Goal: Use online tool/utility: Utilize a website feature to perform a specific function

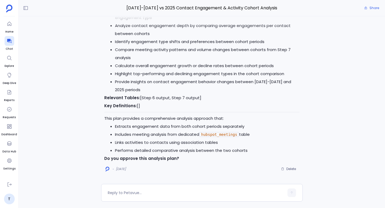
scroll to position [1065, 0]
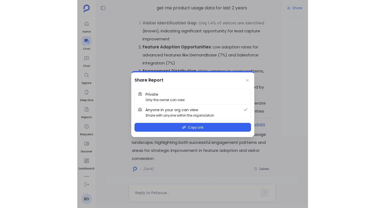
scroll to position [-691, 0]
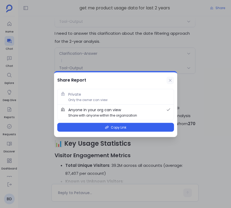
click at [171, 80] on icon at bounding box center [170, 80] width 4 height 4
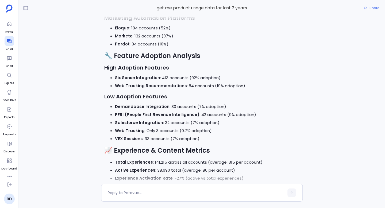
scroll to position [0, 0]
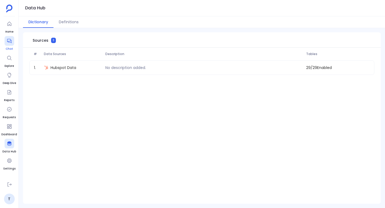
click at [11, 41] on icon at bounding box center [9, 40] width 5 height 5
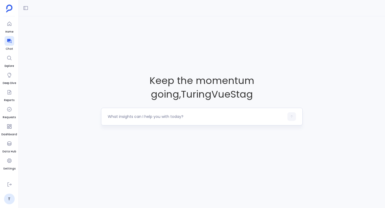
click at [155, 117] on textarea at bounding box center [196, 116] width 176 height 5
type textarea "get me deals closed"
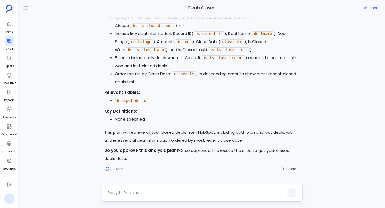
click at [132, 186] on div at bounding box center [201, 193] width 201 height 18
click at [132, 192] on textarea at bounding box center [196, 192] width 176 height 5
type textarea "yes, proceed"
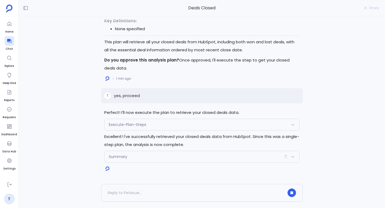
click at [166, 124] on div "Execute-Plan-Steps" at bounding box center [201, 124] width 194 height 11
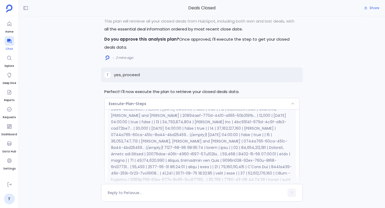
click at [10, 41] on icon at bounding box center [9, 40] width 5 height 5
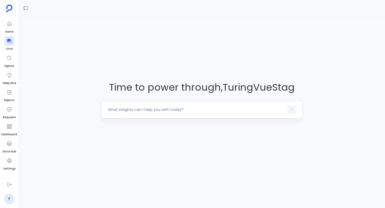
click at [138, 111] on textarea at bounding box center [196, 109] width 176 height 5
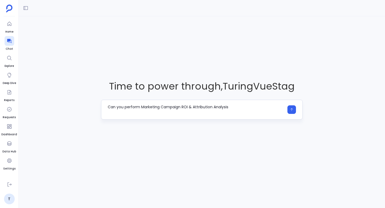
type textarea "Can you perform Marketing Campaign ROI & Attribution Analysis"
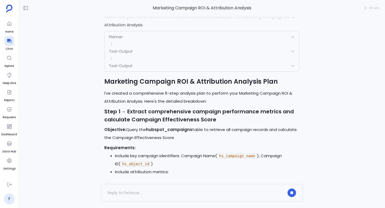
scroll to position [-18, 0]
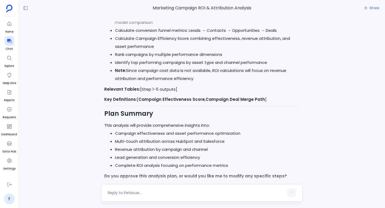
click at [126, 192] on textarea at bounding box center [196, 192] width 176 height 5
type textarea "proceed"
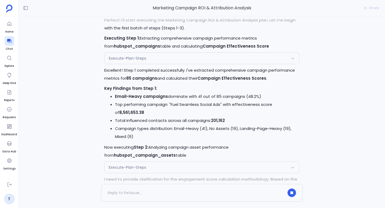
scroll to position [0, 0]
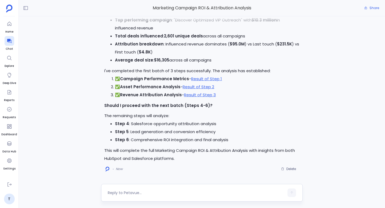
click at [143, 192] on textarea at bounding box center [196, 192] width 176 height 5
type textarea "proceed"
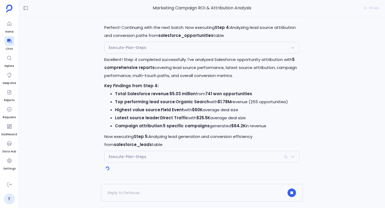
click at [165, 49] on div "Execute-Plan-Steps" at bounding box center [201, 47] width 194 height 11
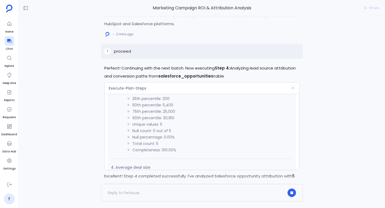
scroll to position [-186, 0]
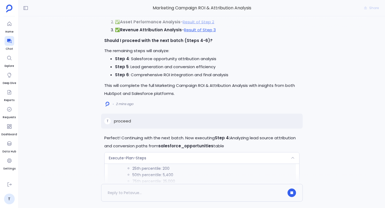
click at [130, 159] on span "Execute-Plan-Steps" at bounding box center [127, 157] width 37 height 5
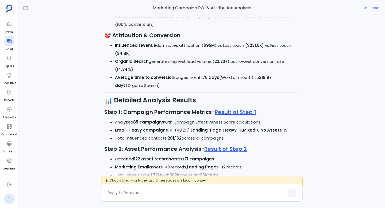
scroll to position [-450, 0]
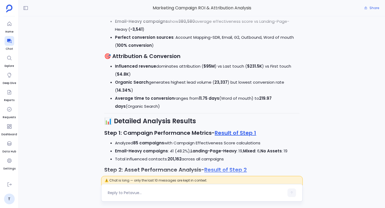
click at [131, 194] on textarea at bounding box center [196, 192] width 176 height 5
type textarea "give me html dashboard for this analysis"
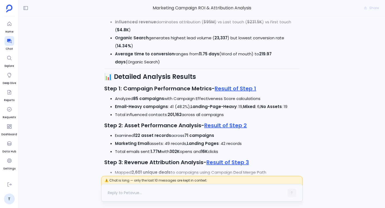
scroll to position [0, 0]
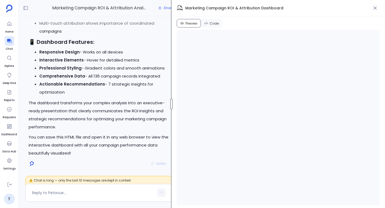
click at [172, 107] on div at bounding box center [171, 104] width 2 height 11
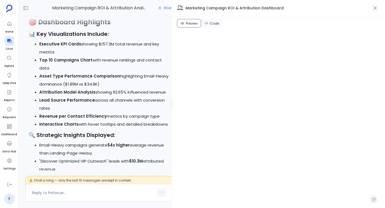
scroll to position [-185, 0]
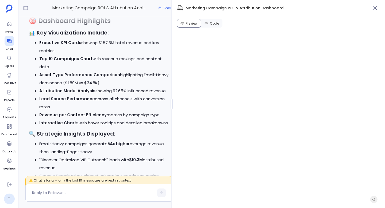
click at [217, 22] on span "Code" at bounding box center [214, 23] width 9 height 4
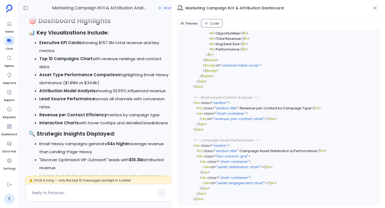
scroll to position [1108, 0]
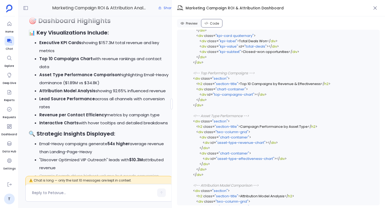
click at [190, 22] on span "Preview" at bounding box center [192, 23] width 12 height 4
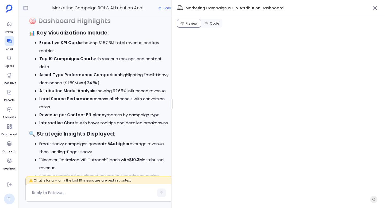
click at [212, 26] on button "Code" at bounding box center [211, 23] width 21 height 9
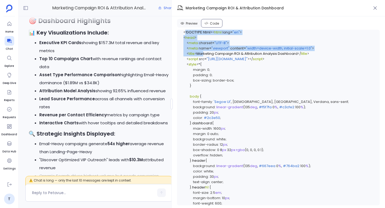
drag, startPoint x: 183, startPoint y: 37, endPoint x: 205, endPoint y: 67, distance: 37.1
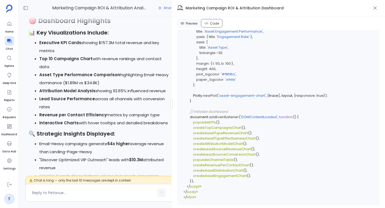
scroll to position [4543, 0]
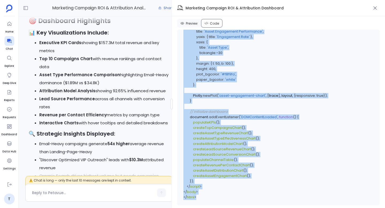
copy code "<!DOCTYPE html> < html lang = "en" > < head > < meta charset = "UTF-8" > < meta…"
click at [193, 24] on span "Preview" at bounding box center [192, 23] width 12 height 4
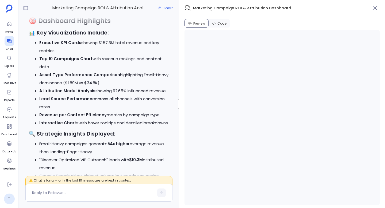
click at [179, 103] on div at bounding box center [179, 104] width 2 height 11
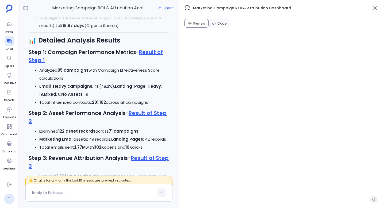
scroll to position [-1408, 0]
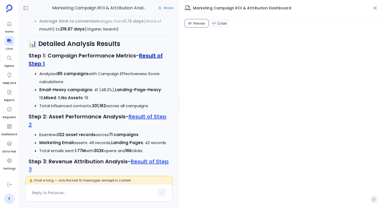
click at [151, 64] on link "Result of Step 1" at bounding box center [96, 59] width 134 height 15
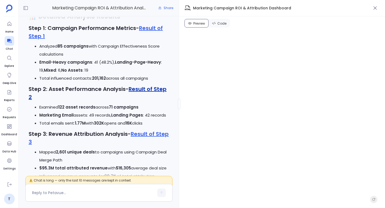
click at [146, 96] on link "Result of Step 2" at bounding box center [98, 92] width 138 height 15
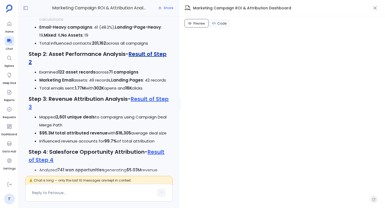
scroll to position [-1338, 0]
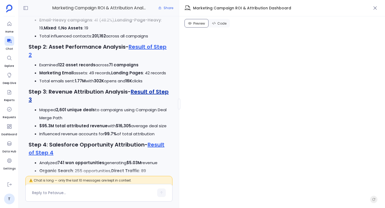
click at [149, 98] on link "Result of Step 3" at bounding box center [99, 95] width 140 height 15
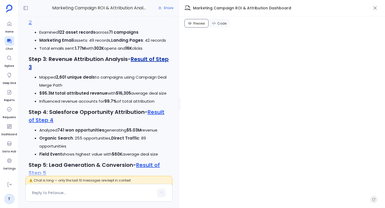
scroll to position [-1286, 0]
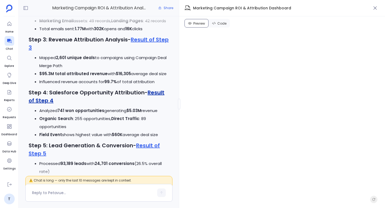
click at [153, 98] on link "Result of Step 4" at bounding box center [97, 96] width 136 height 15
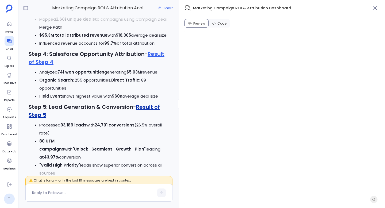
click at [149, 114] on link "Result of Step 5" at bounding box center [94, 110] width 131 height 15
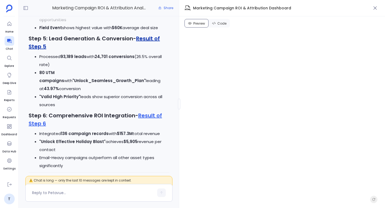
scroll to position [-1162, 0]
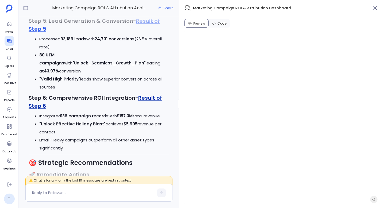
click at [150, 98] on link "Result of Step 6" at bounding box center [95, 101] width 133 height 15
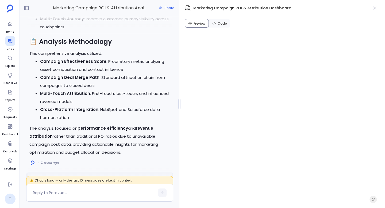
scroll to position [-883, 0]
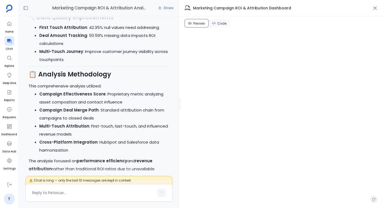
click at [217, 24] on button "Code" at bounding box center [218, 23] width 21 height 9
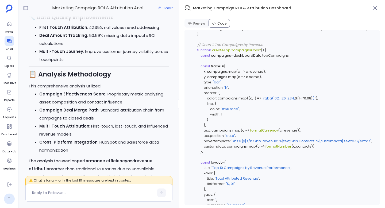
scroll to position [2200, 0]
copy span "157266912.47"
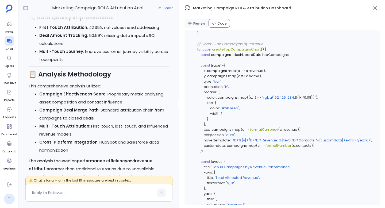
copy span "topCampaignRevenue"
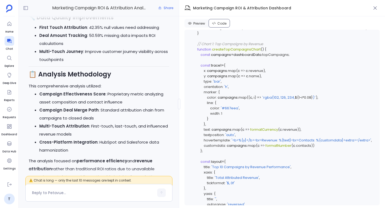
copy span "368728"
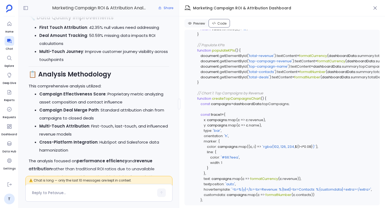
scroll to position [2148, 0]
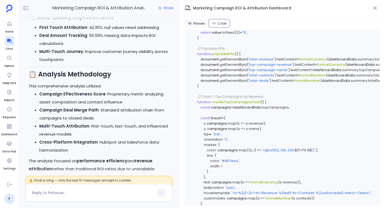
copy span "4985"
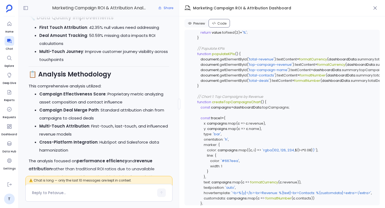
copy span "4985"
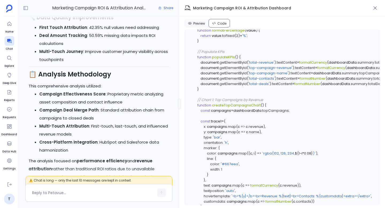
click at [238, 133] on code "<!DOCTYPE html> < html lang = "en" > < head > < meta charset = "UTF-8" > < meta…" at bounding box center [282, 33] width 182 height 4296
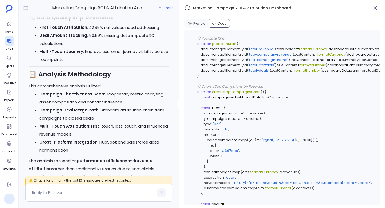
scroll to position [2145, 0]
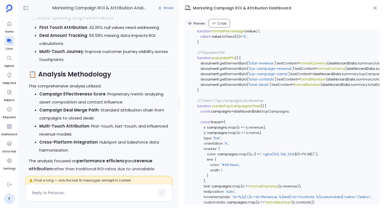
copy span "157266912.47"
copy span "10346202.32"
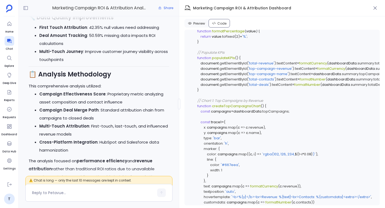
copy span "368728"
copy span "4985"
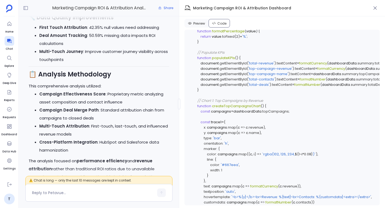
click at [256, 139] on code "<!DOCTYPE html> < html lang = "en" > < head > < meta charset = "UTF-8" > < meta…" at bounding box center [282, 34] width 182 height 4296
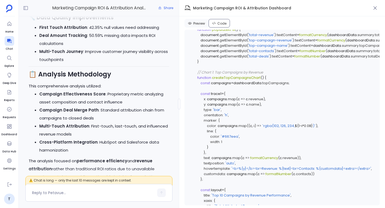
scroll to position [2183, 0]
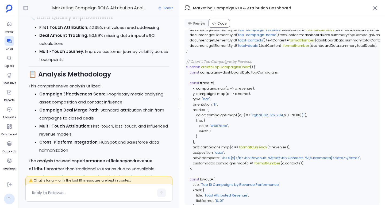
scroll to position [2183, 14]
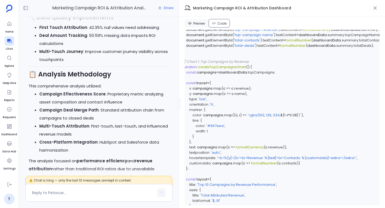
drag, startPoint x: 207, startPoint y: 121, endPoint x: 261, endPoint y: 120, distance: 54.2
drag, startPoint x: 207, startPoint y: 127, endPoint x: 285, endPoint y: 125, distance: 77.5
drag, startPoint x: 207, startPoint y: 131, endPoint x: 278, endPoint y: 129, distance: 70.8
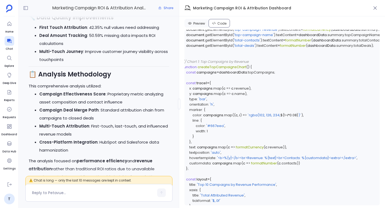
drag, startPoint x: 206, startPoint y: 137, endPoint x: 265, endPoint y: 138, distance: 58.5
drag, startPoint x: 207, startPoint y: 141, endPoint x: 272, endPoint y: 141, distance: 65.4
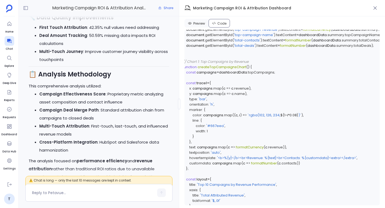
drag, startPoint x: 207, startPoint y: 148, endPoint x: 256, endPoint y: 148, distance: 49.2
drag, startPoint x: 206, startPoint y: 153, endPoint x: 251, endPoint y: 154, distance: 44.9
drag, startPoint x: 264, startPoint y: 115, endPoint x: 207, endPoint y: 114, distance: 56.9
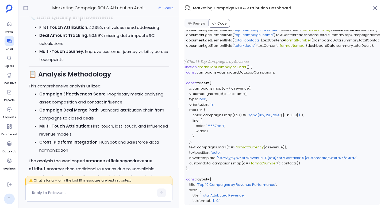
drag, startPoint x: 207, startPoint y: 115, endPoint x: 247, endPoint y: 116, distance: 39.5
drag, startPoint x: 207, startPoint y: 121, endPoint x: 244, endPoint y: 121, distance: 37.4
drag, startPoint x: 207, startPoint y: 126, endPoint x: 255, endPoint y: 127, distance: 48.4
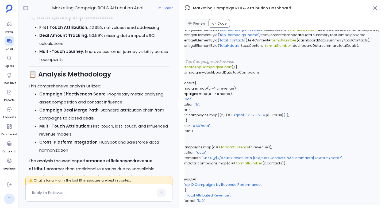
scroll to position [2183, 36]
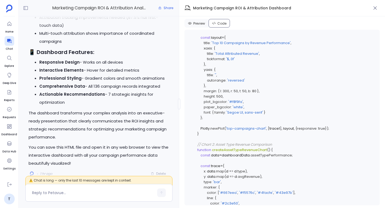
scroll to position [-12, 0]
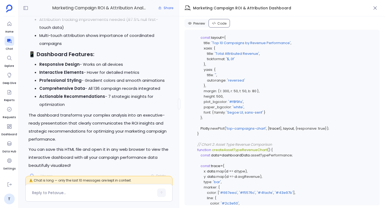
click at [32, 54] on strong "📱 Dashboard Features:" at bounding box center [62, 53] width 66 height 7
click at [30, 53] on strong "📱 Dashboard Features:" at bounding box center [62, 53] width 66 height 7
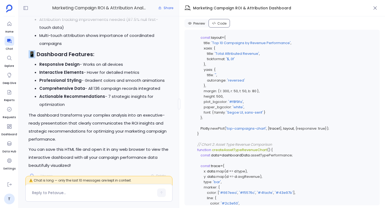
click at [32, 55] on strong "📱 Dashboard Features:" at bounding box center [62, 53] width 66 height 7
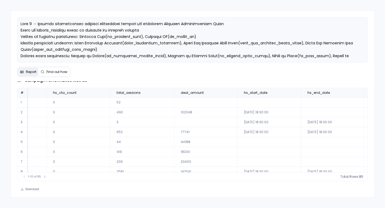
scroll to position [0, 634]
click at [210, 92] on span "deal_amount" at bounding box center [198, 93] width 46 height 4
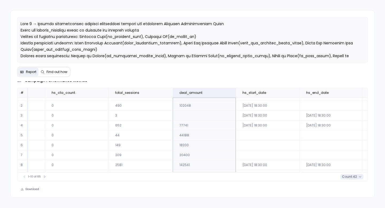
click at [354, 178] on span "42" at bounding box center [355, 176] width 4 height 4
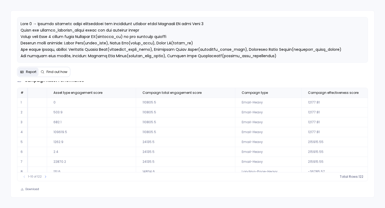
scroll to position [26, 1350]
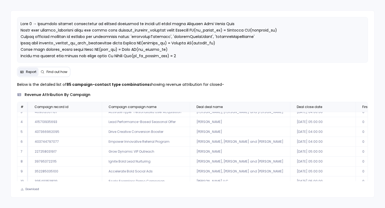
scroll to position [14, 0]
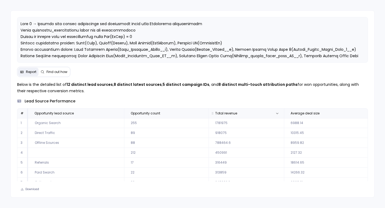
click at [250, 111] on th "Total revenue" at bounding box center [245, 113] width 75 height 10
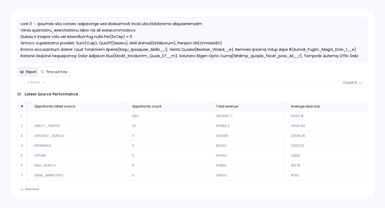
scroll to position [123, 0]
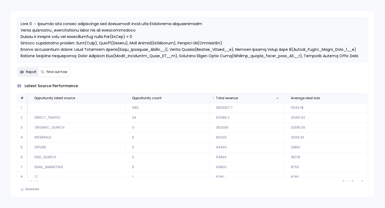
click at [260, 98] on span "Total revenue" at bounding box center [246, 98] width 69 height 4
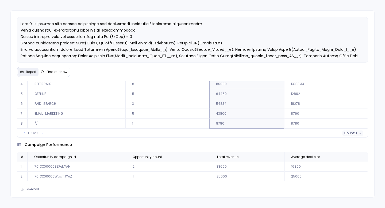
scroll to position [215, 0]
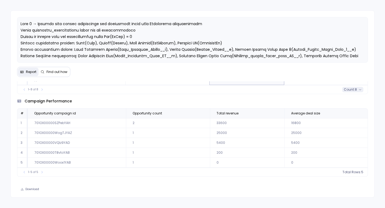
click at [351, 89] on span "count :" at bounding box center [349, 89] width 11 height 4
click at [286, 90] on div "1-8 of 8 count : 8" at bounding box center [192, 89] width 350 height 9
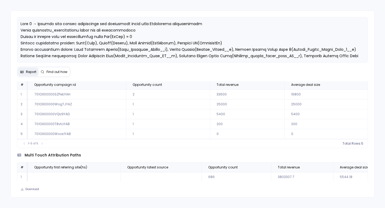
scroll to position [260, 0]
